Goal: Find contact information: Find a distributor

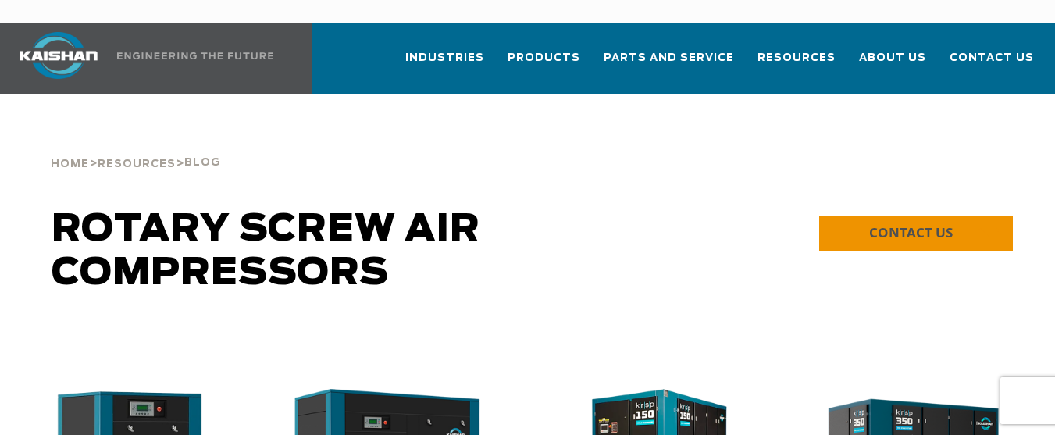
click at [913, 223] on span "CONTACT US" at bounding box center [911, 232] width 84 height 18
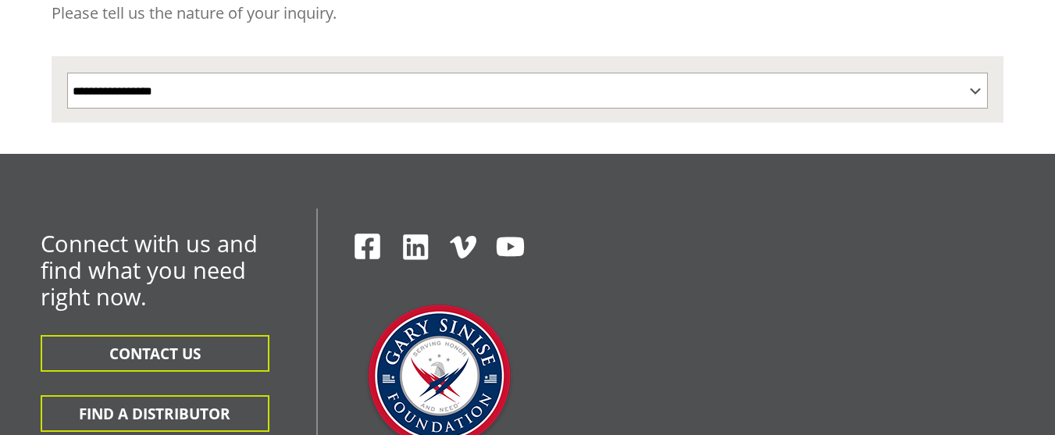
scroll to position [617, 0]
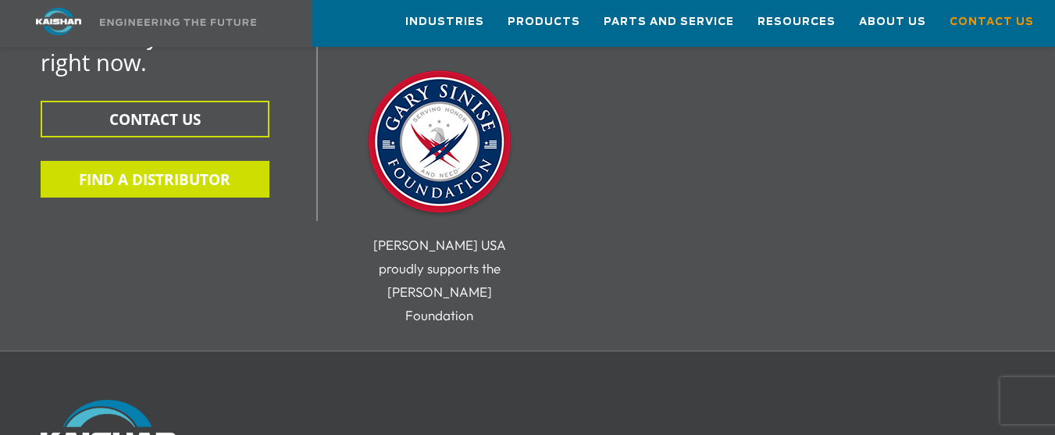
click at [184, 161] on button "FIND A DISTRIBUTOR" at bounding box center [155, 179] width 229 height 37
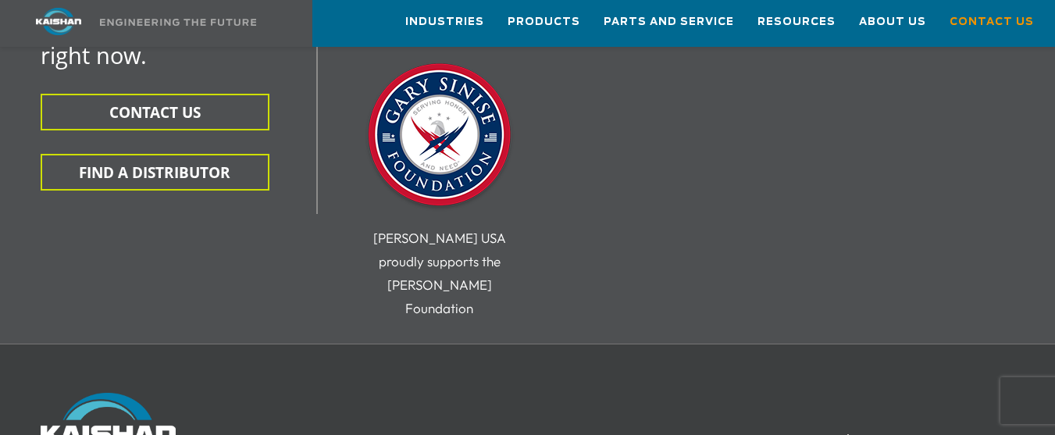
scroll to position [522, 0]
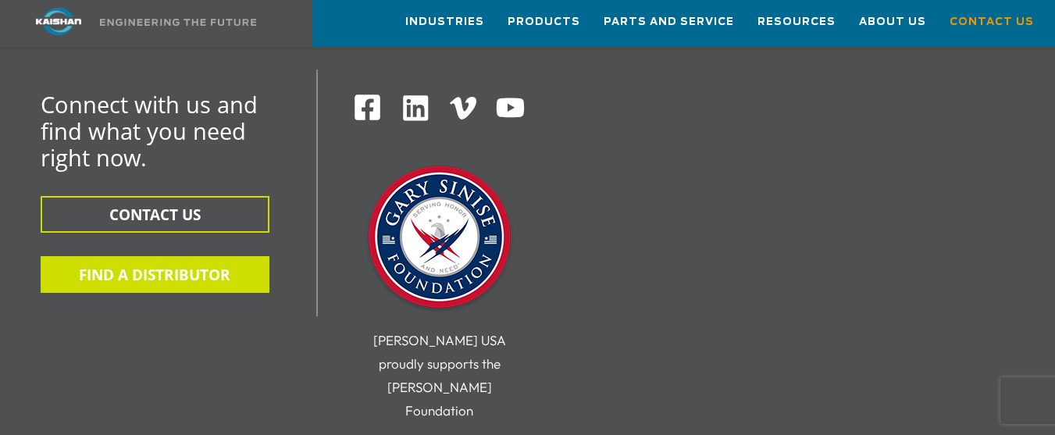
click at [181, 256] on button "FIND A DISTRIBUTOR" at bounding box center [155, 274] width 229 height 37
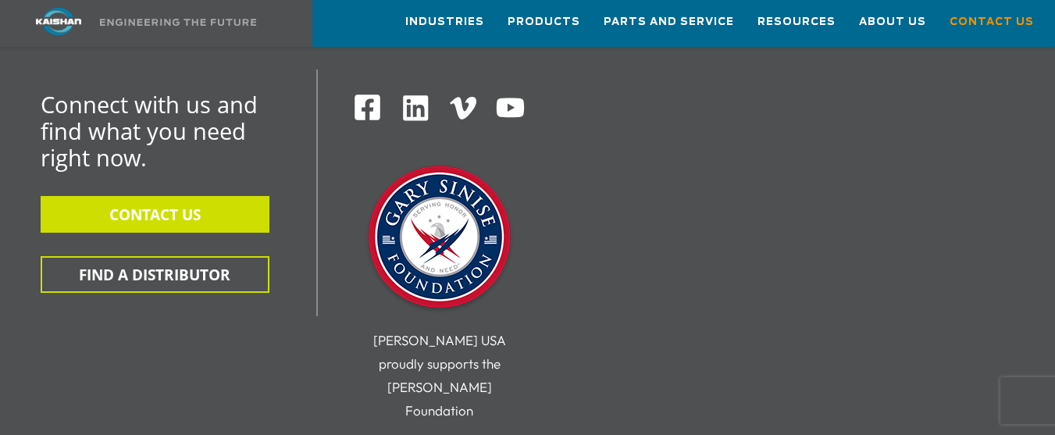
click at [145, 196] on button "CONTACT US" at bounding box center [155, 214] width 229 height 37
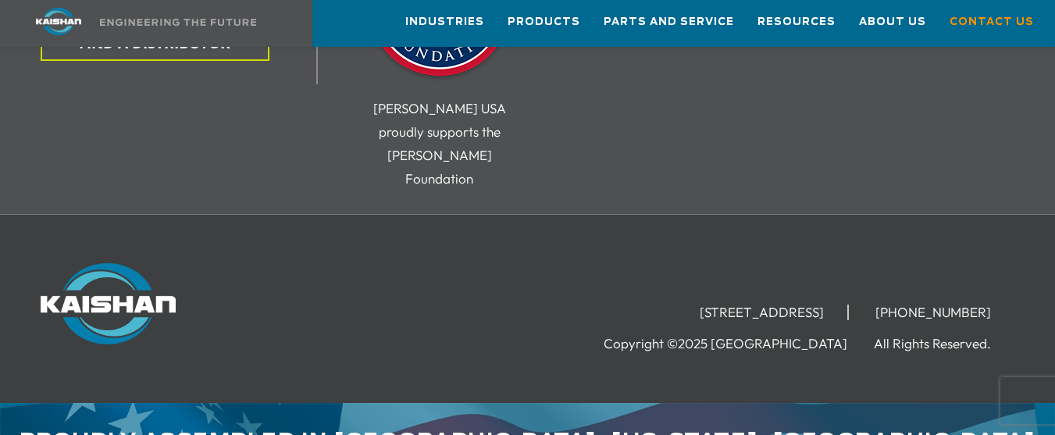
scroll to position [756, 0]
